Goal: Navigation & Orientation: Find specific page/section

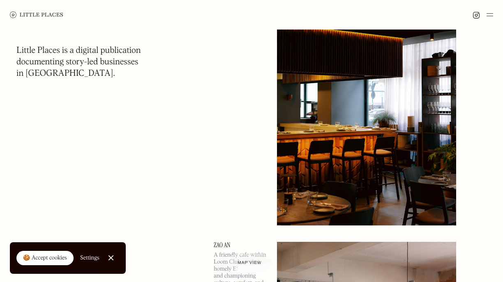
scroll to position [113, 0]
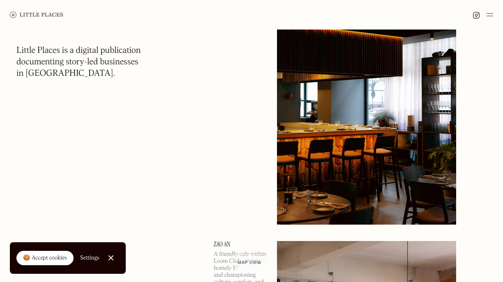
click at [113, 260] on div at bounding box center [110, 258] width 5 height 5
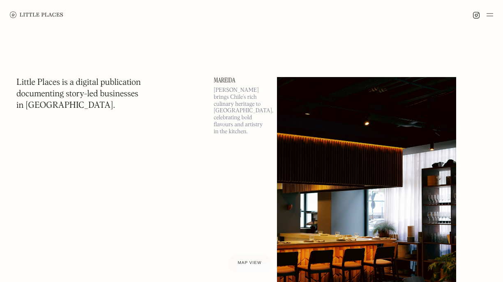
scroll to position [0, 0]
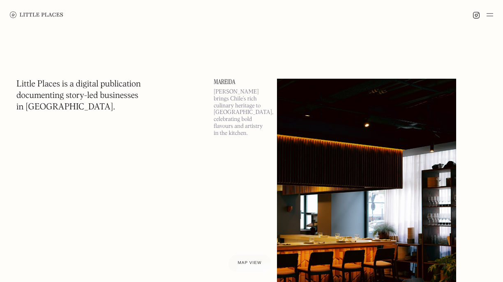
click at [488, 16] on img at bounding box center [489, 15] width 7 height 10
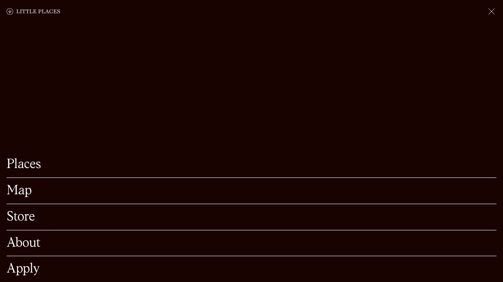
click at [30, 192] on link "Map" at bounding box center [251, 191] width 489 height 13
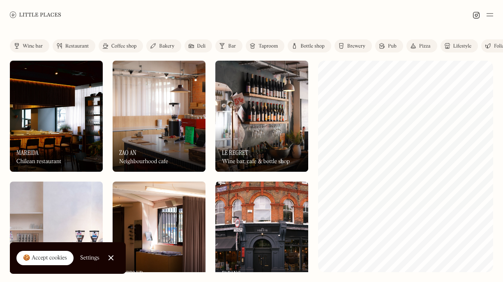
click at [227, 51] on link "Bar" at bounding box center [228, 45] width 27 height 13
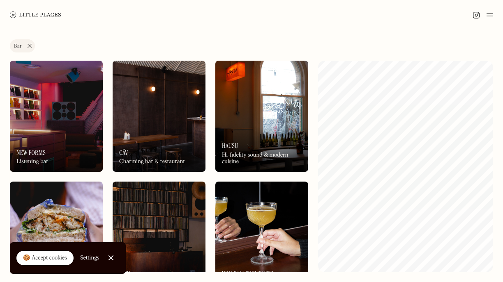
click at [168, 131] on div "On Our Radar Câv Charming bar & restaurant" at bounding box center [159, 149] width 93 height 45
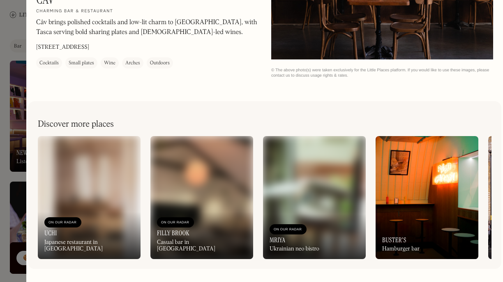
scroll to position [879, 0]
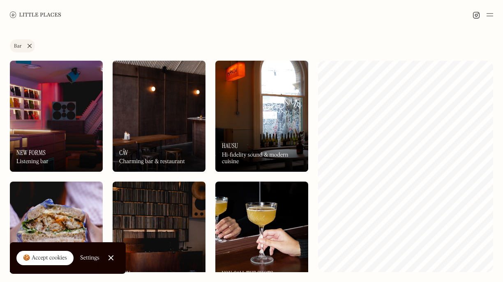
click at [52, 255] on div "🍪 Accept cookies" at bounding box center [45, 259] width 44 height 8
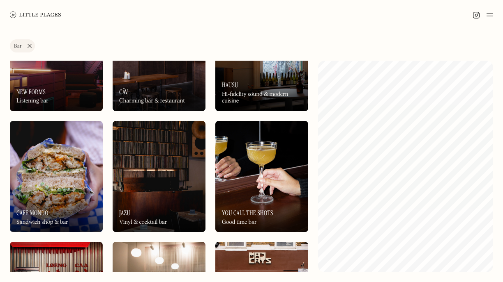
scroll to position [73, 0]
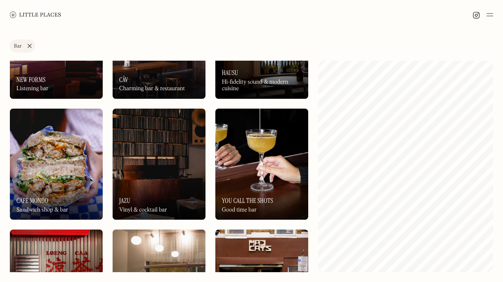
click at [54, 165] on img at bounding box center [56, 164] width 93 height 111
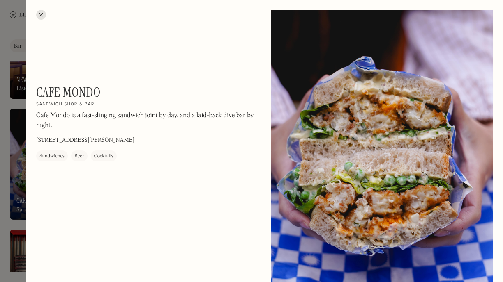
click at [41, 13] on div at bounding box center [41, 15] width 10 height 10
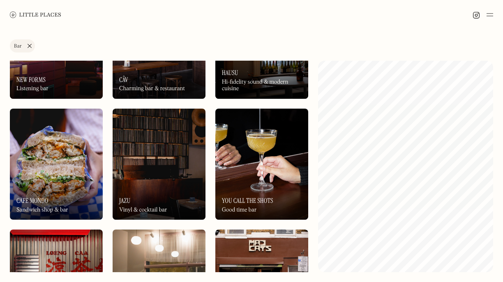
scroll to position [275, 0]
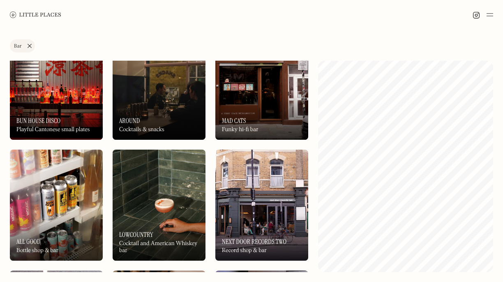
click at [50, 101] on div "On Our Radar Bun House Disco Playful Cantonese small plates" at bounding box center [56, 117] width 93 height 45
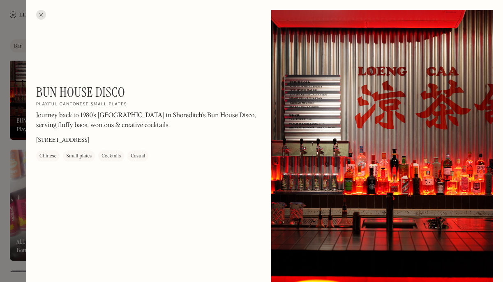
click at [39, 16] on div at bounding box center [41, 15] width 10 height 10
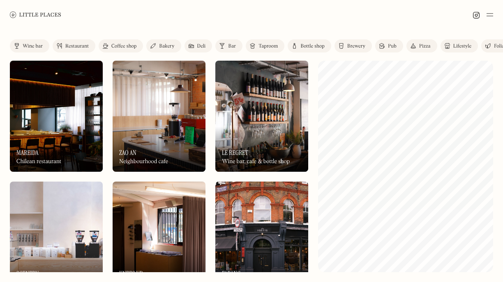
click at [230, 48] on div "Bar" at bounding box center [232, 46] width 8 height 5
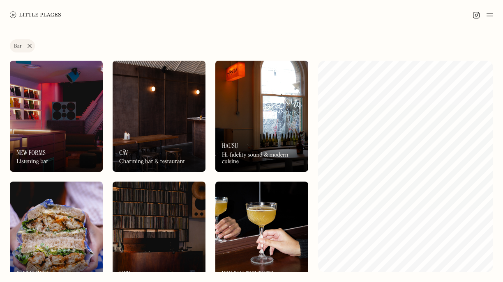
click at [263, 110] on img at bounding box center [261, 116] width 93 height 111
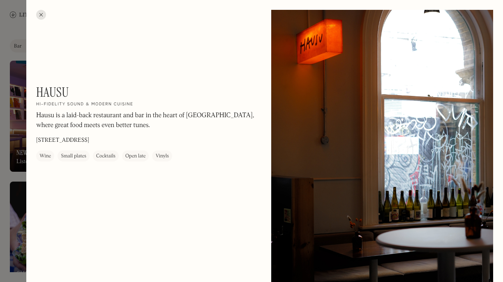
click at [40, 12] on div at bounding box center [41, 15] width 10 height 10
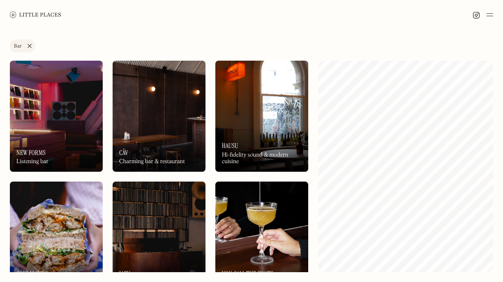
click at [41, 14] on img at bounding box center [35, 14] width 51 height 6
click at [162, 229] on img at bounding box center [159, 237] width 93 height 111
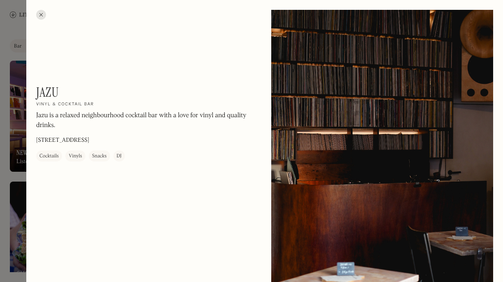
click at [42, 15] on div at bounding box center [41, 15] width 10 height 10
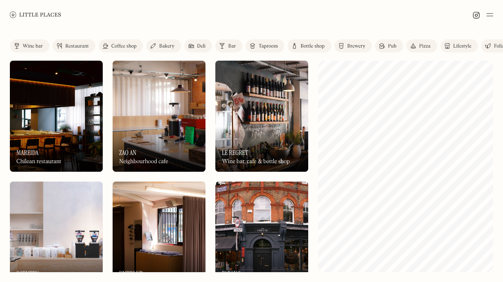
click at [262, 122] on img at bounding box center [261, 116] width 93 height 111
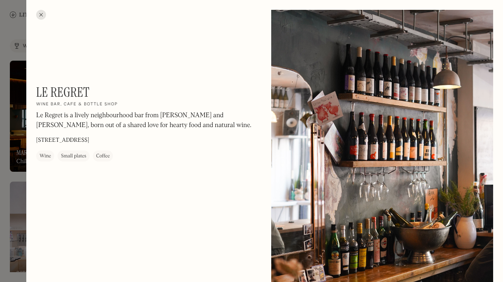
click at [43, 15] on div at bounding box center [41, 15] width 10 height 10
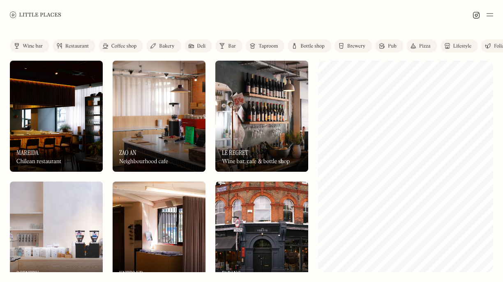
click at [40, 16] on img at bounding box center [35, 14] width 51 height 6
